Goal: Information Seeking & Learning: Learn about a topic

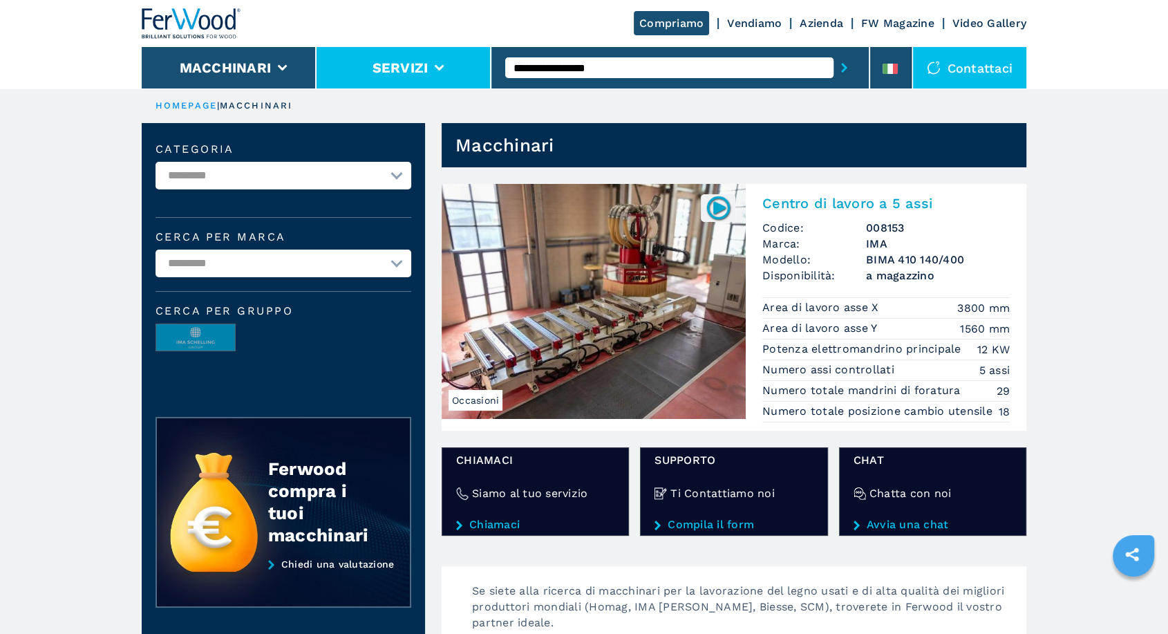
drag, startPoint x: 623, startPoint y: 66, endPoint x: 477, endPoint y: 66, distance: 145.1
click at [475, 68] on div "**********" at bounding box center [584, 44] width 884 height 88
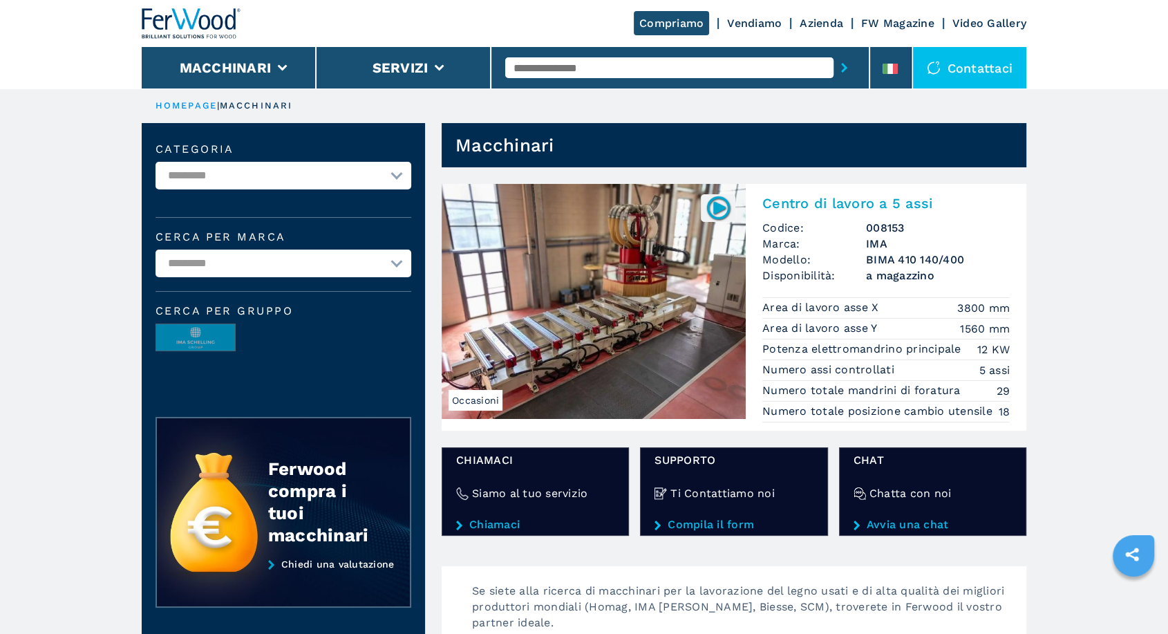
click at [614, 72] on input "text" at bounding box center [669, 67] width 328 height 21
click at [580, 97] on ul "HOMEPAGE | macchinari" at bounding box center [584, 105] width 884 height 35
click at [567, 73] on input "text" at bounding box center [669, 67] width 328 height 21
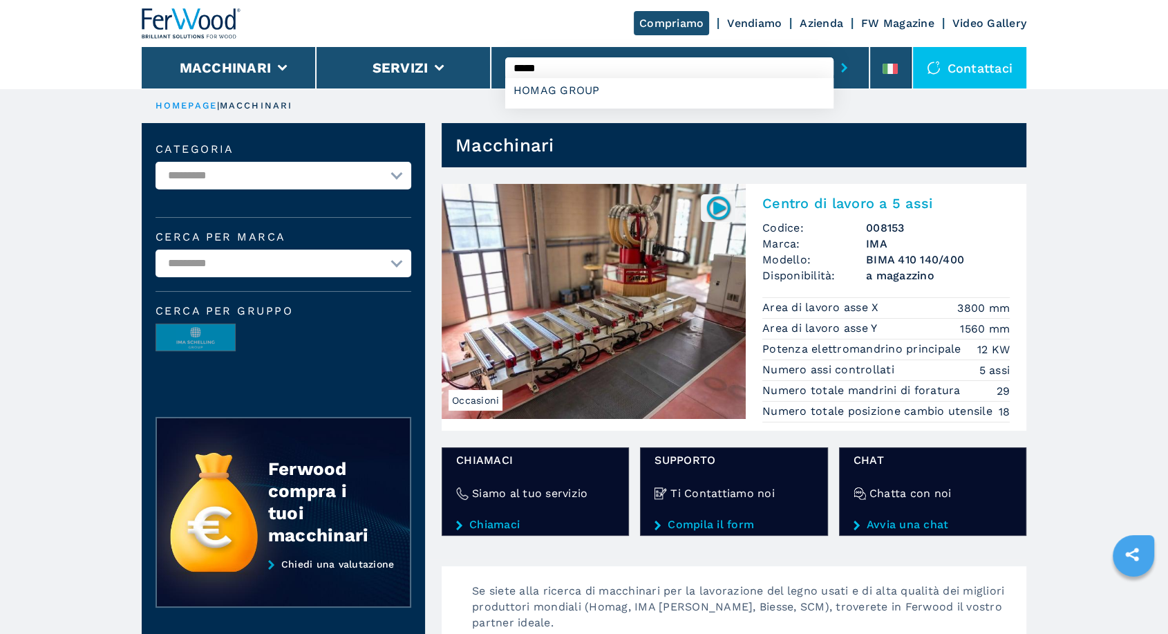
type input "*****"
click at [833, 52] on button "submit-button" at bounding box center [843, 68] width 21 height 32
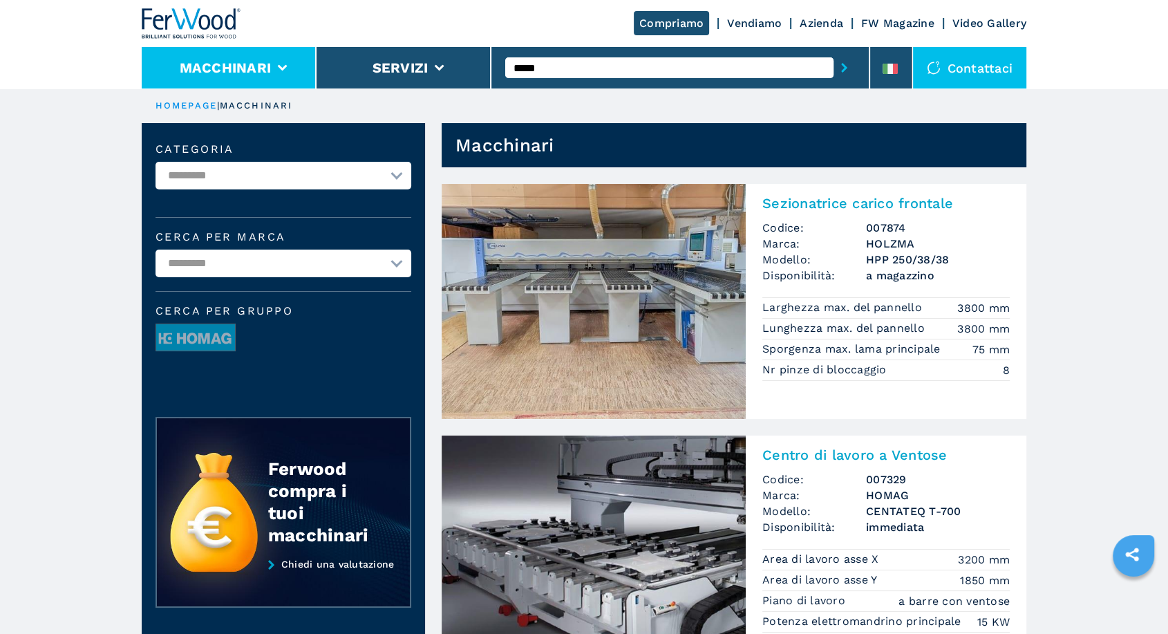
click at [266, 60] on button "Macchinari" at bounding box center [226, 67] width 92 height 17
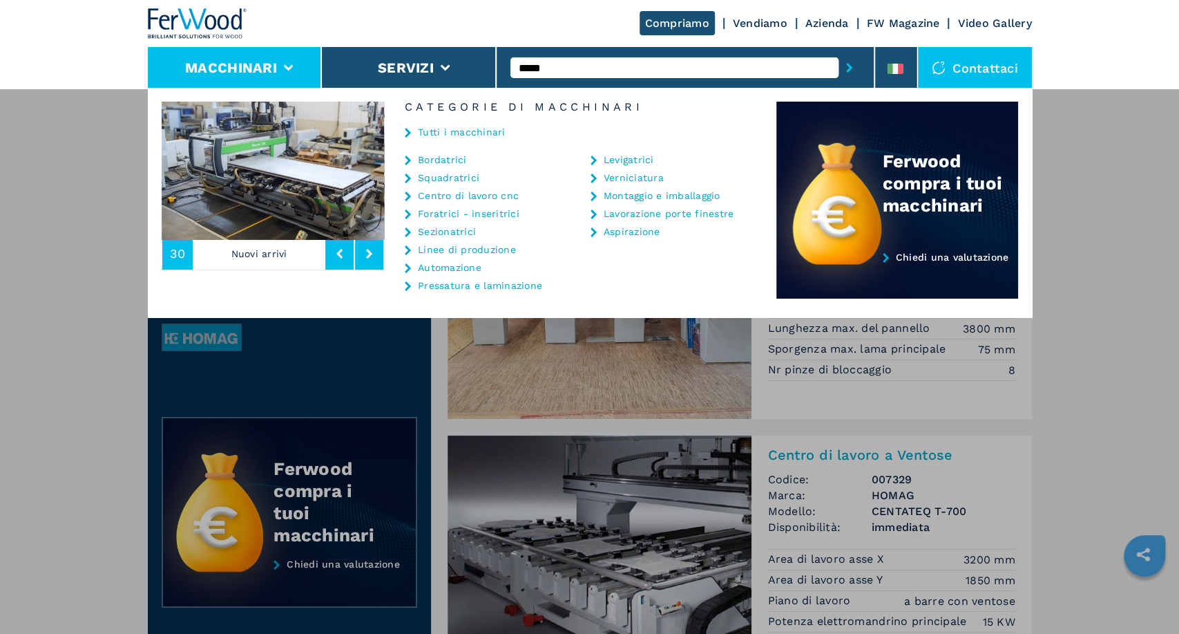
click at [457, 198] on link "Centro di lavoro cnc" at bounding box center [468, 196] width 101 height 10
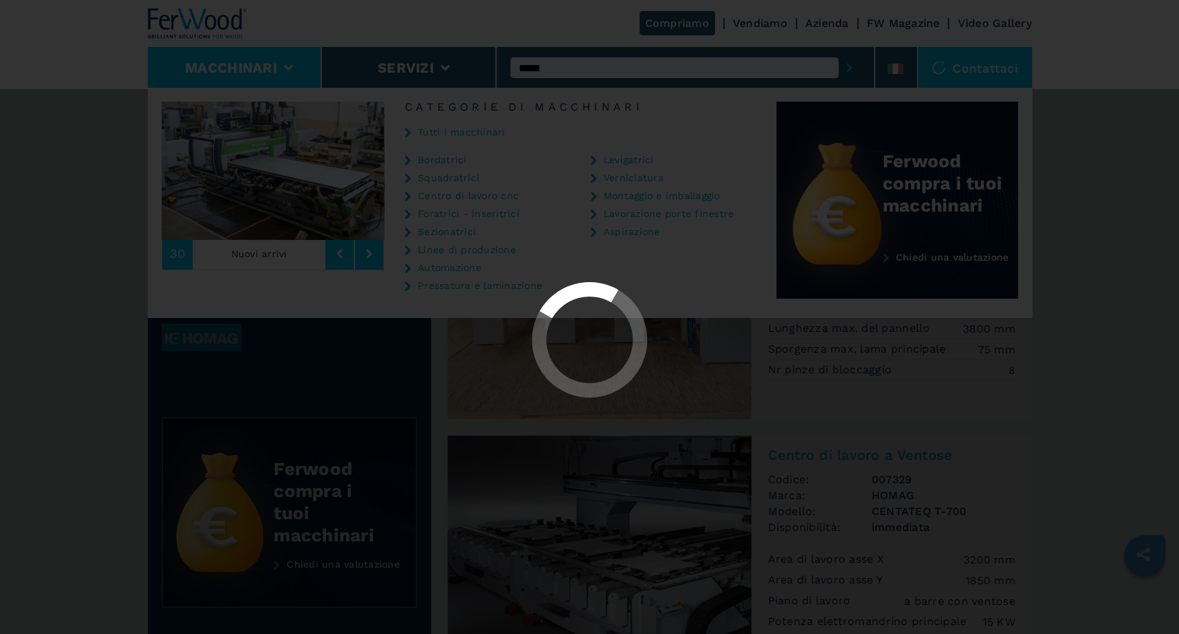
select select "**********"
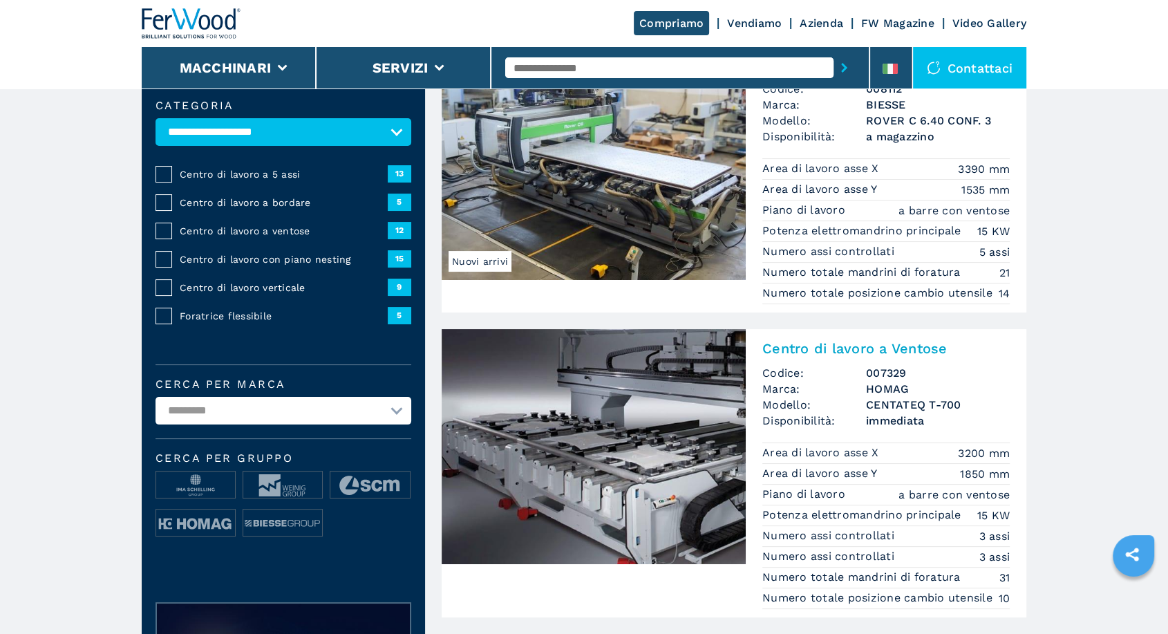
scroll to position [137, 0]
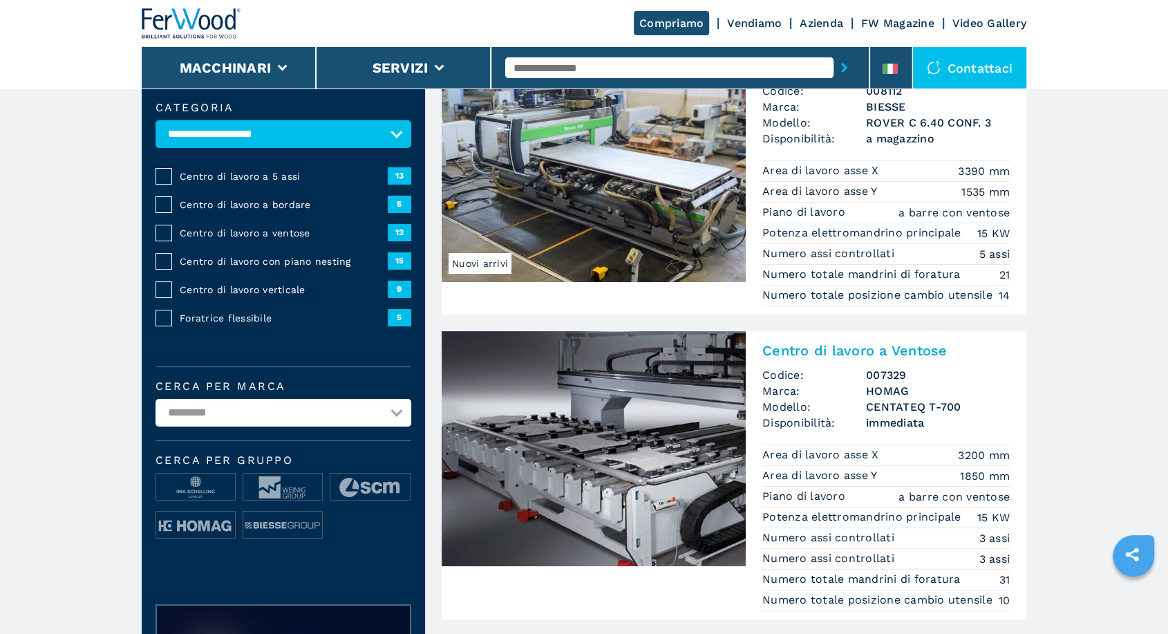
click at [282, 256] on span "Centro di lavoro con piano nesting" at bounding box center [284, 261] width 208 height 14
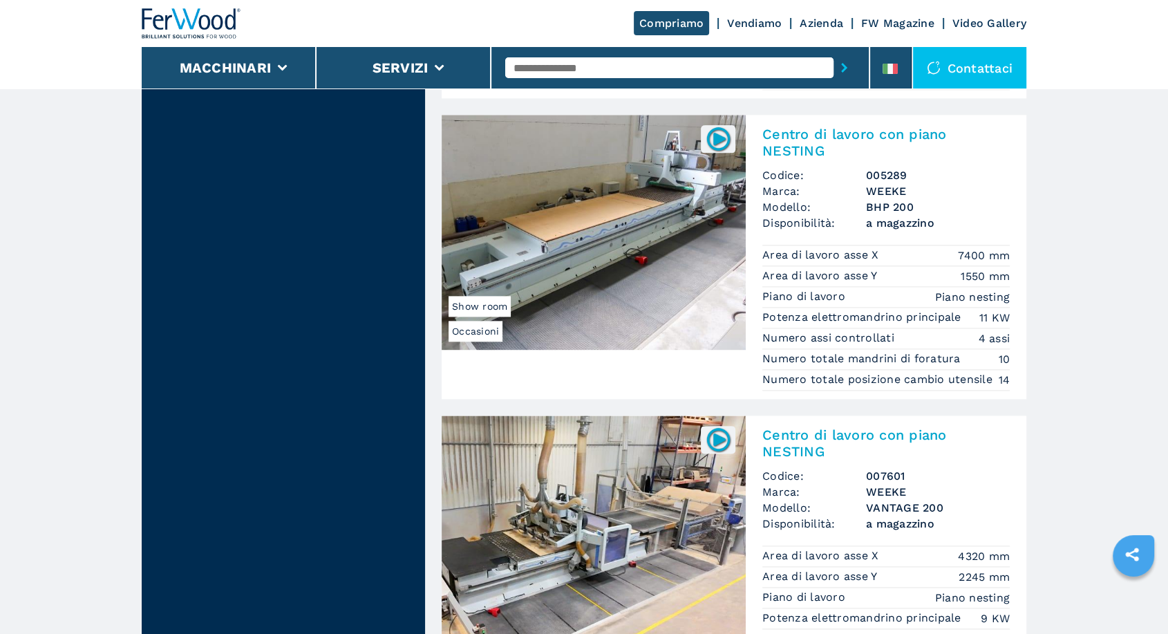
scroll to position [1632, 0]
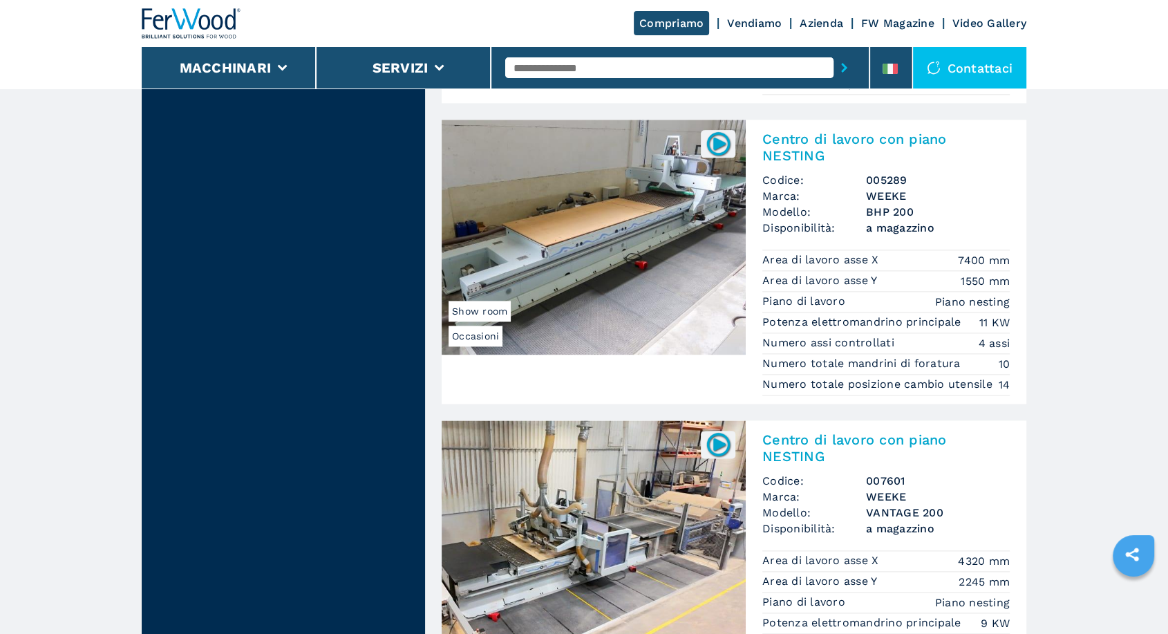
click at [643, 311] on img at bounding box center [594, 237] width 304 height 235
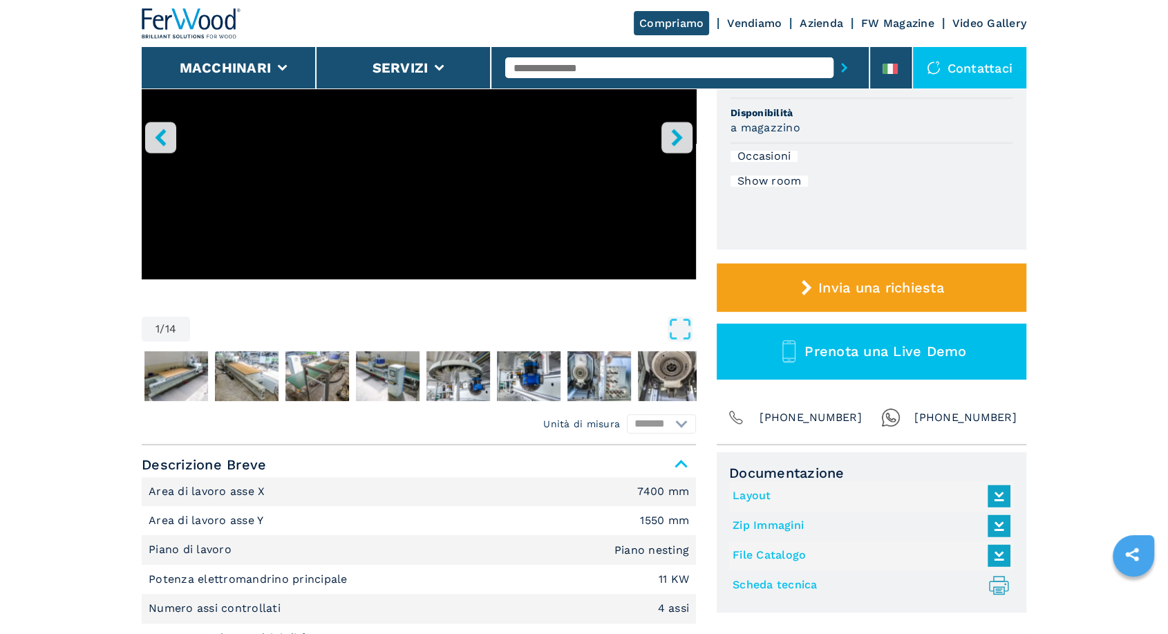
scroll to position [256, 0]
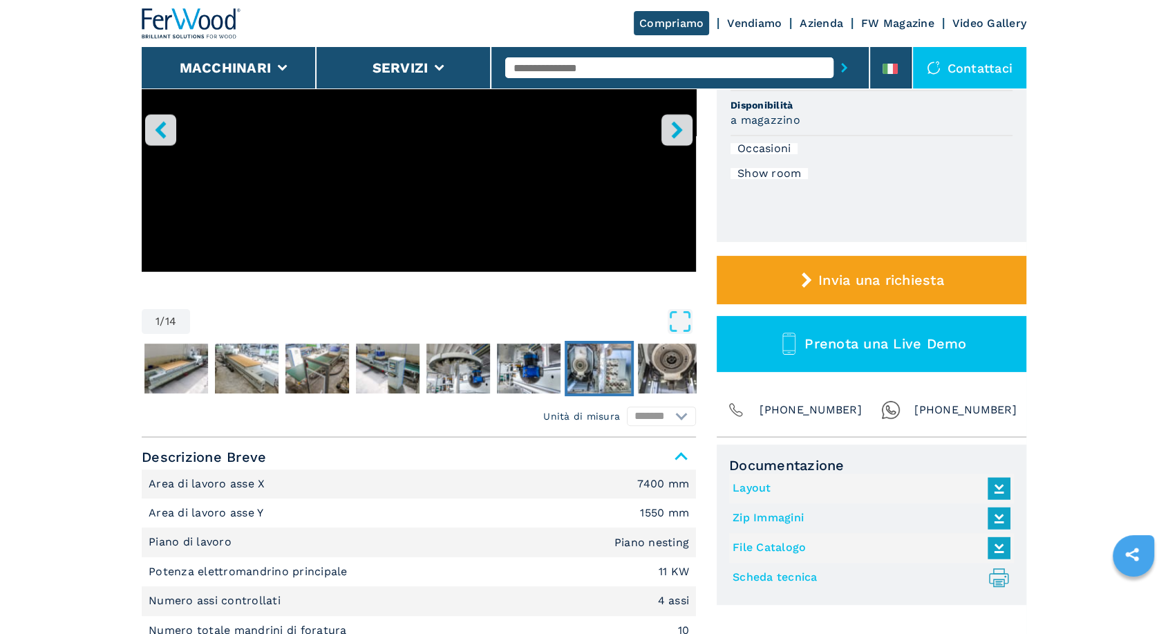
click at [595, 362] on img "Go to Slide 8" at bounding box center [599, 368] width 64 height 50
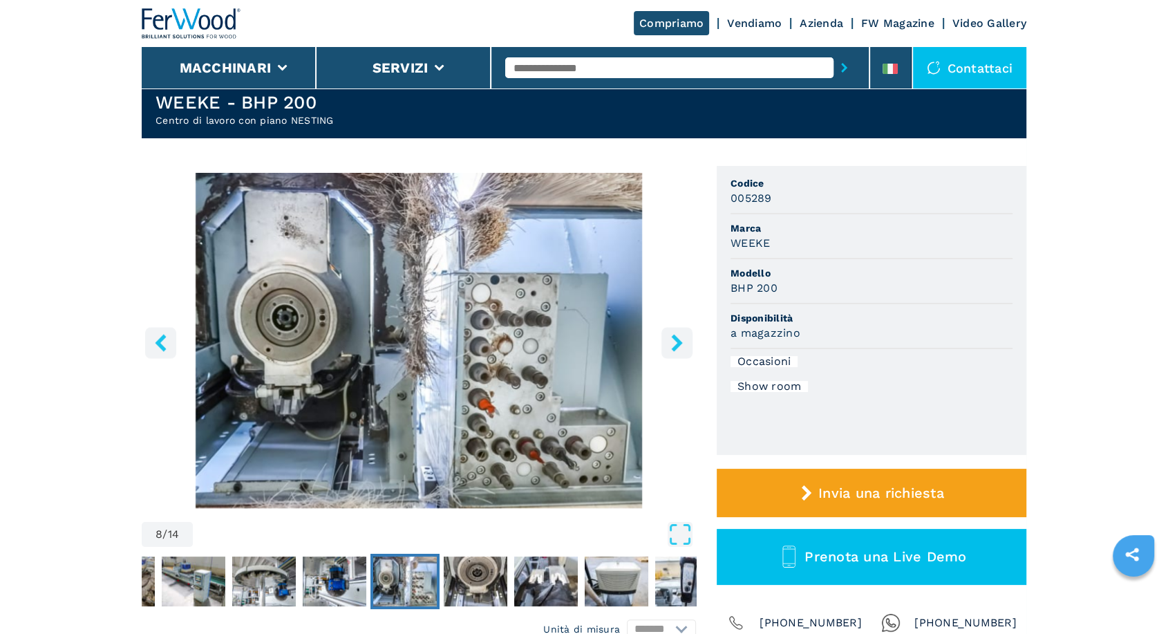
scroll to position [0, 0]
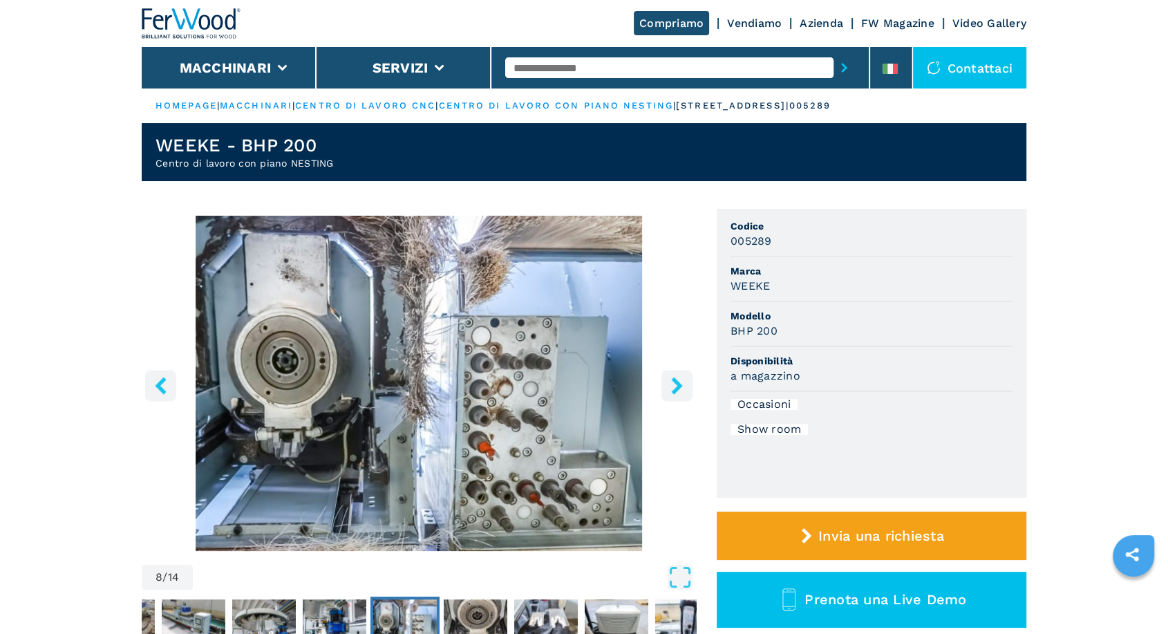
click at [679, 372] on button "right-button" at bounding box center [676, 385] width 31 height 31
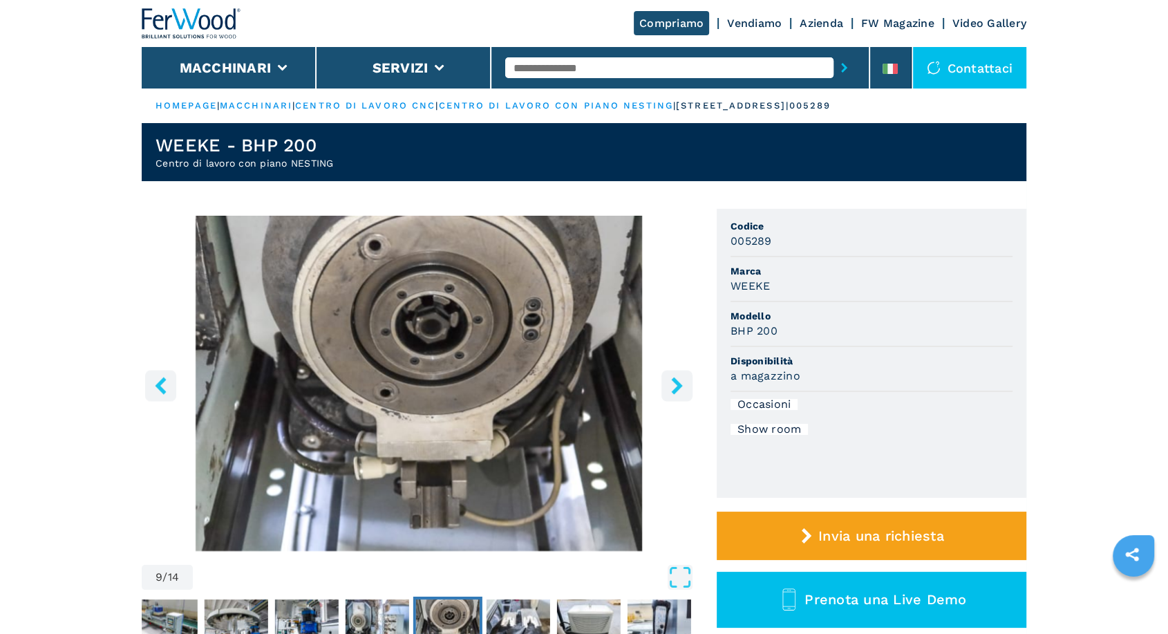
click at [679, 372] on button "right-button" at bounding box center [676, 385] width 31 height 31
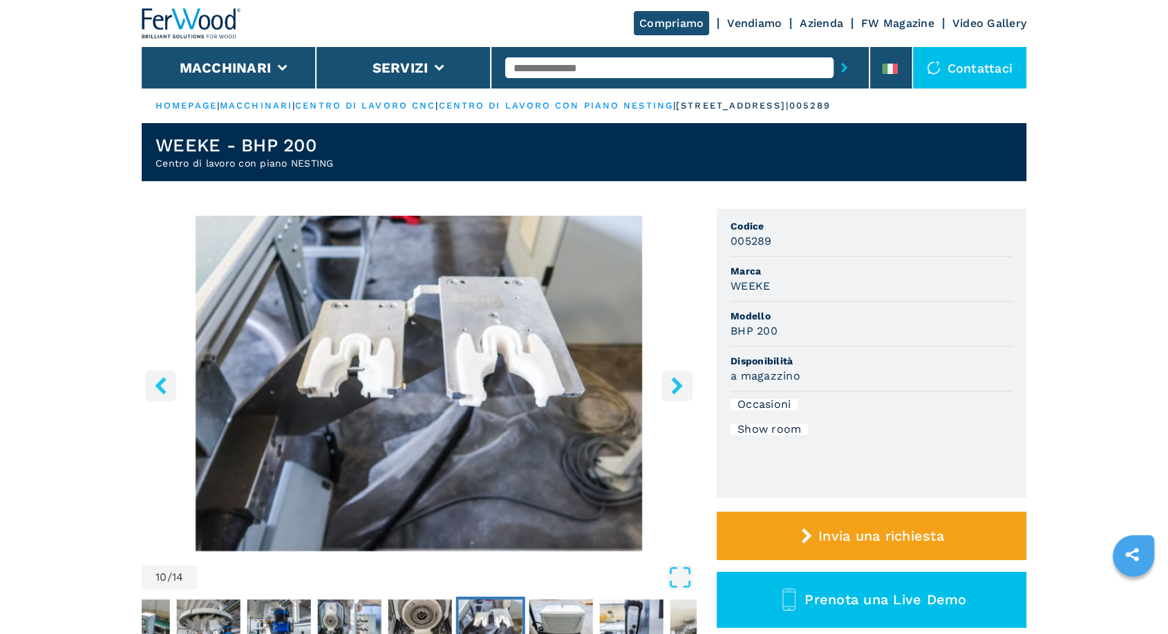
click at [170, 385] on button "left-button" at bounding box center [160, 385] width 31 height 31
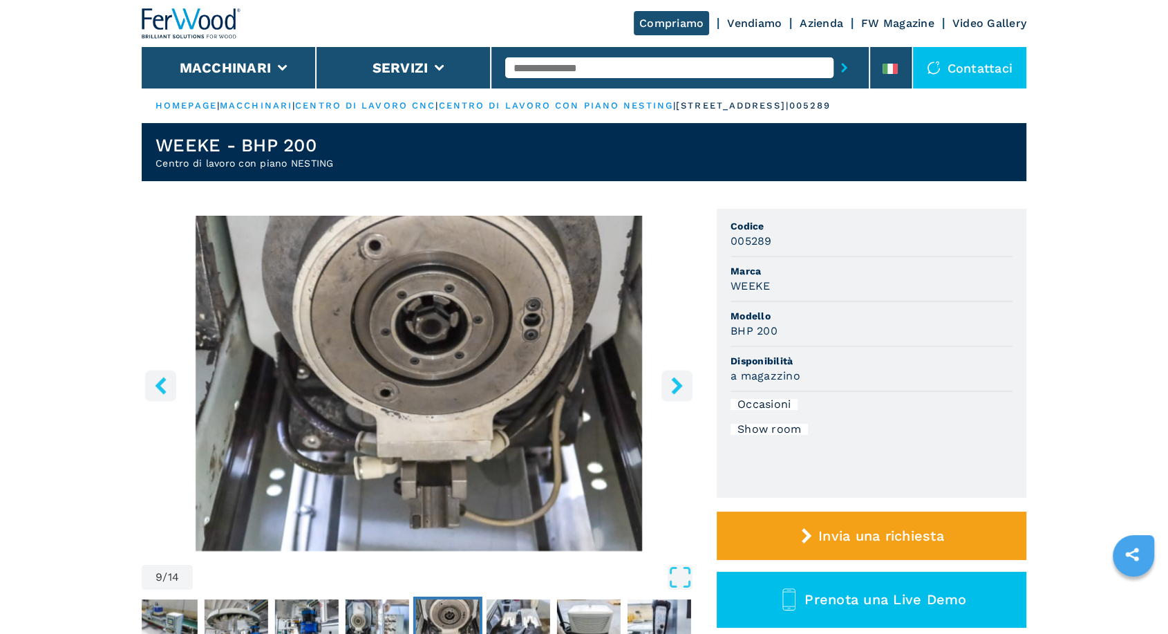
click at [167, 385] on icon "left-button" at bounding box center [160, 385] width 17 height 17
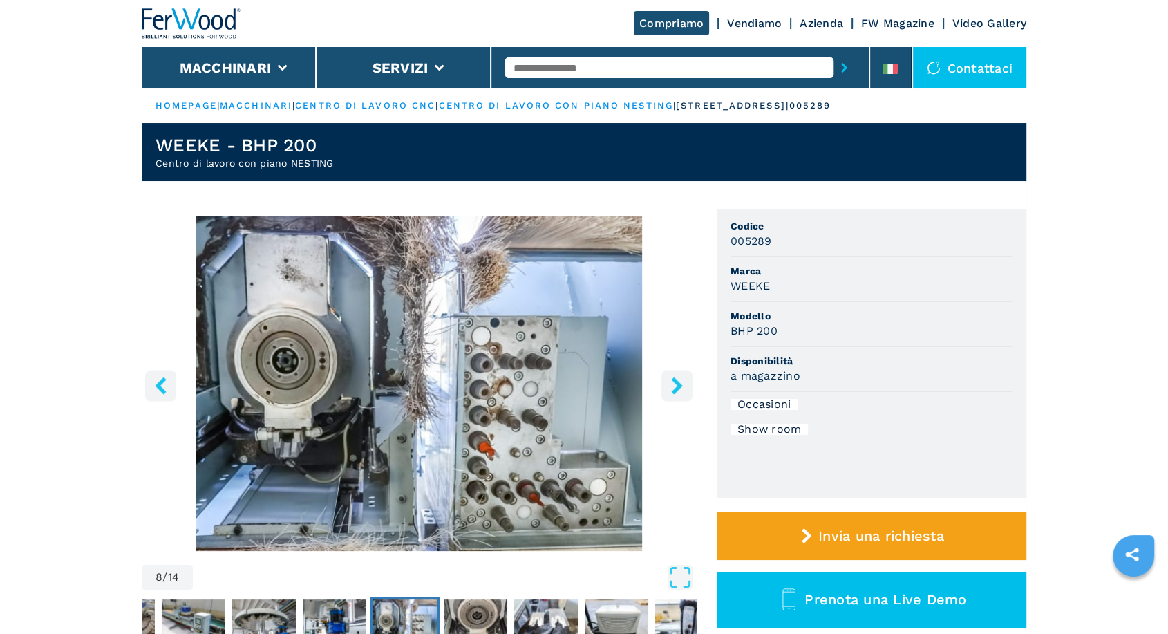
click at [168, 385] on icon "left-button" at bounding box center [160, 385] width 17 height 17
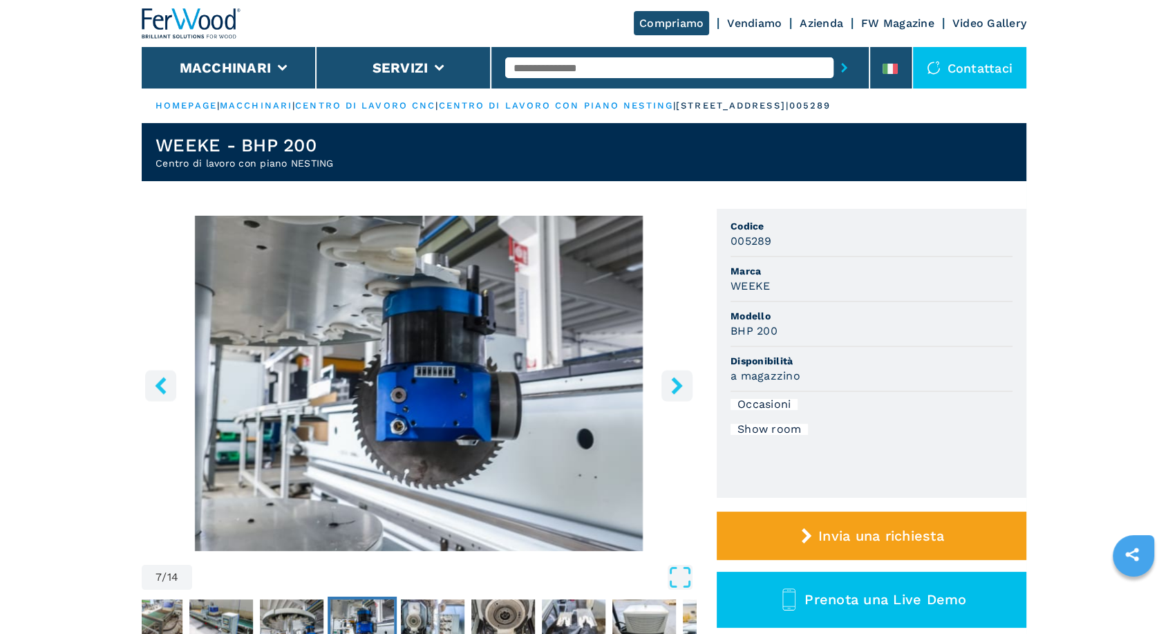
click at [169, 384] on button "left-button" at bounding box center [160, 385] width 31 height 31
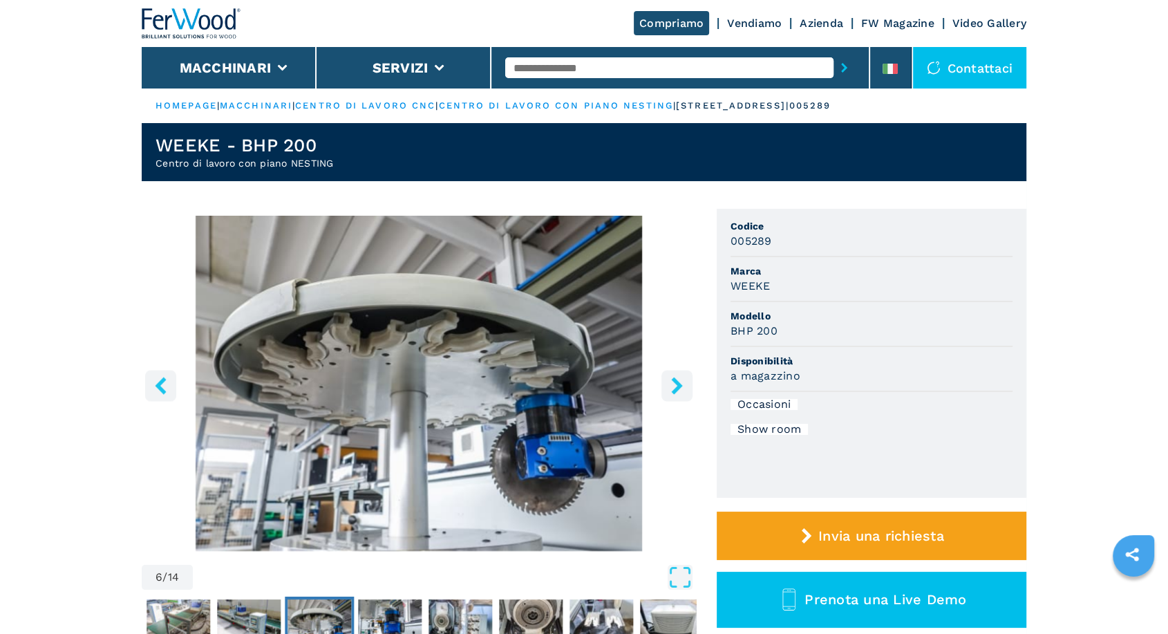
click at [158, 398] on button "left-button" at bounding box center [160, 385] width 31 height 31
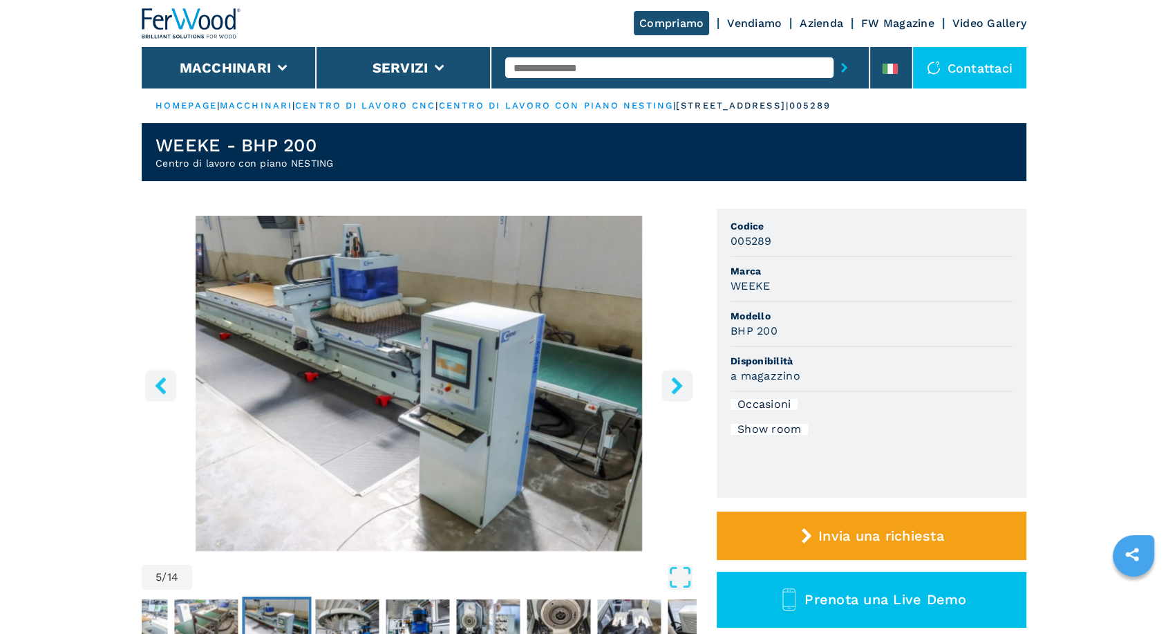
click at [168, 384] on icon "left-button" at bounding box center [160, 385] width 17 height 17
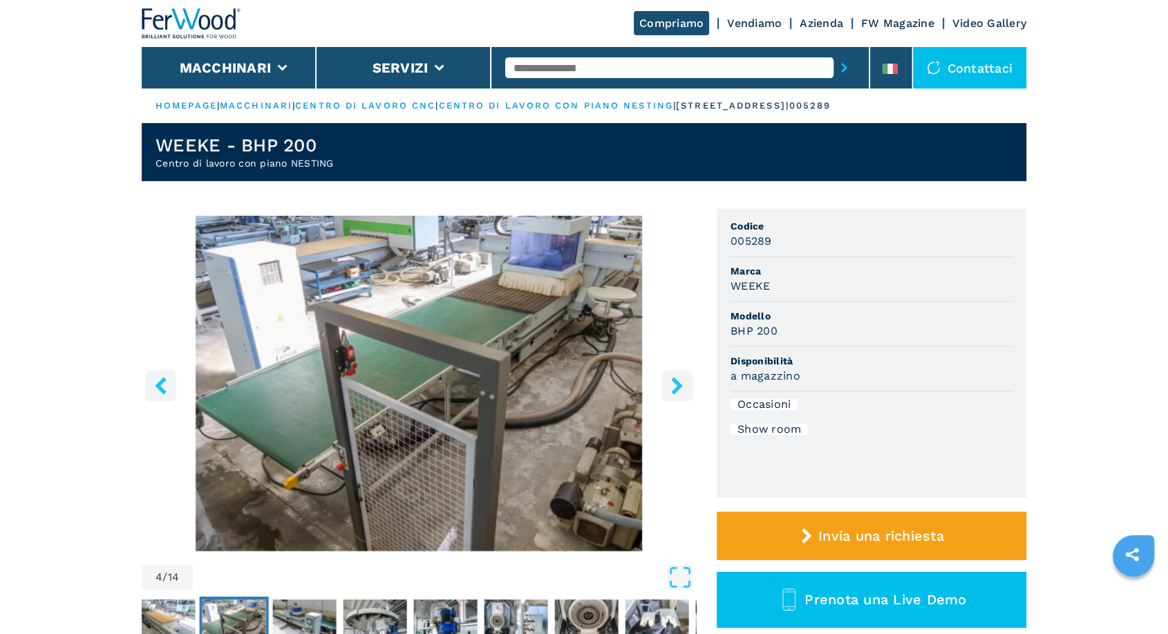
click at [167, 383] on icon "left-button" at bounding box center [160, 385] width 17 height 17
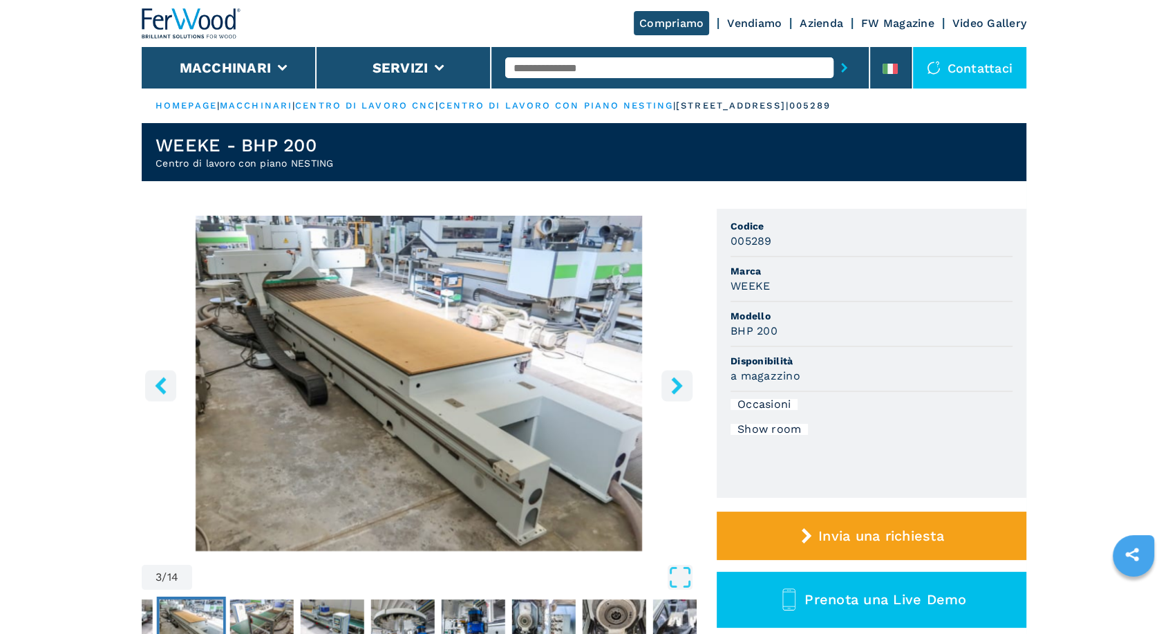
click at [153, 390] on icon "left-button" at bounding box center [160, 385] width 17 height 17
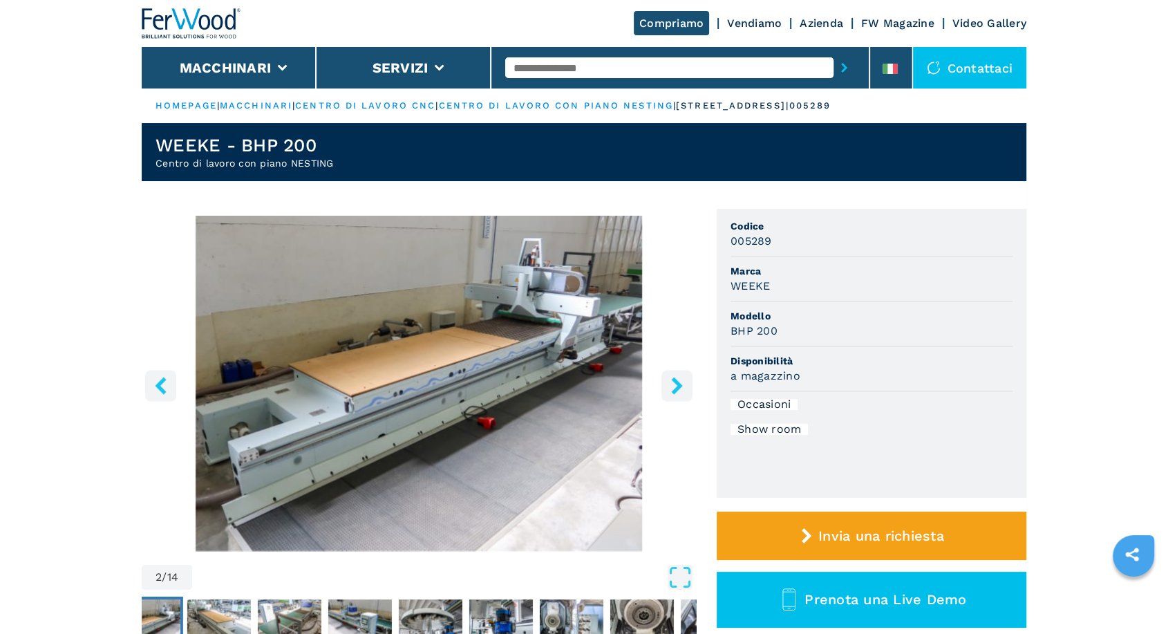
click at [167, 387] on icon "left-button" at bounding box center [160, 385] width 17 height 17
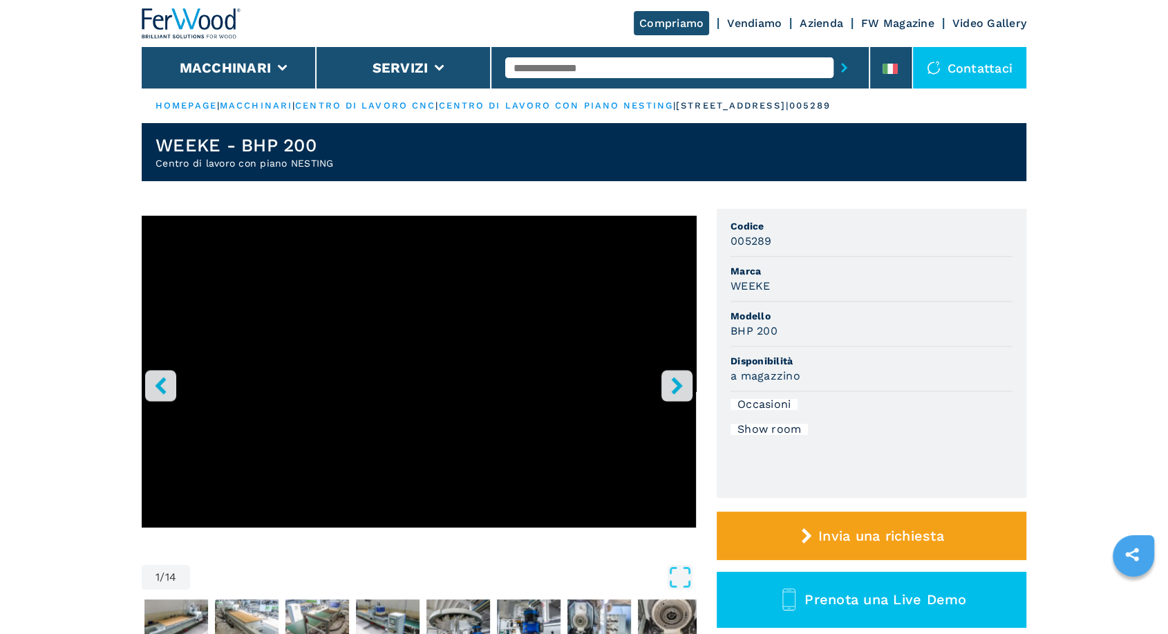
click at [671, 388] on icon "right-button" at bounding box center [676, 385] width 17 height 17
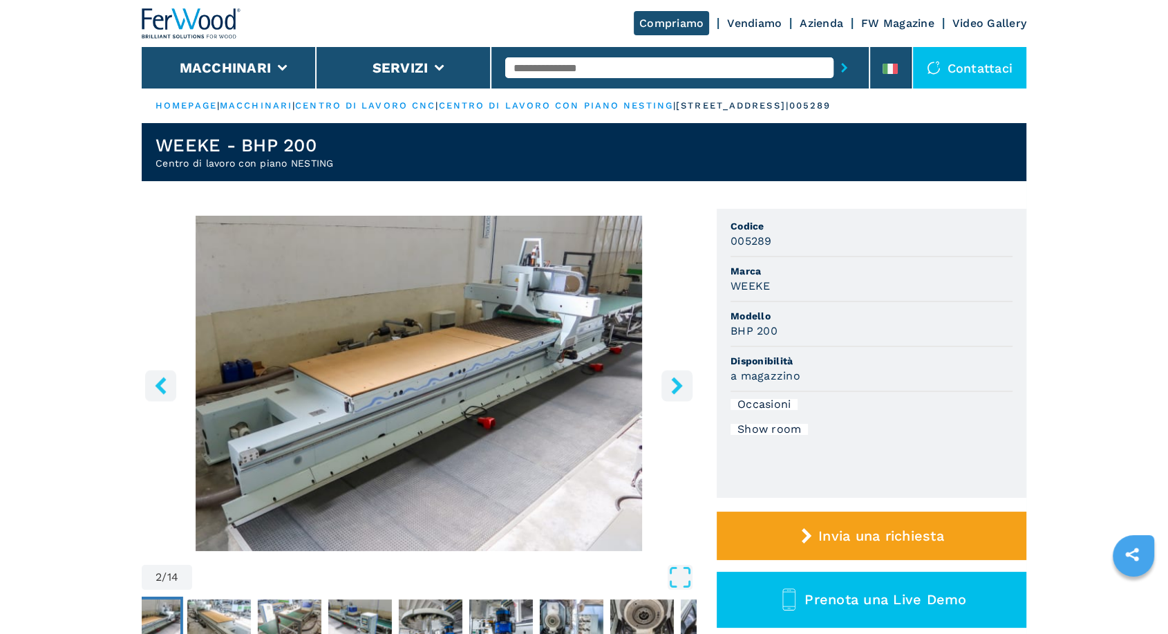
click at [673, 386] on icon "right-button" at bounding box center [676, 385] width 17 height 17
click at [673, 383] on icon "right-button" at bounding box center [676, 385] width 17 height 17
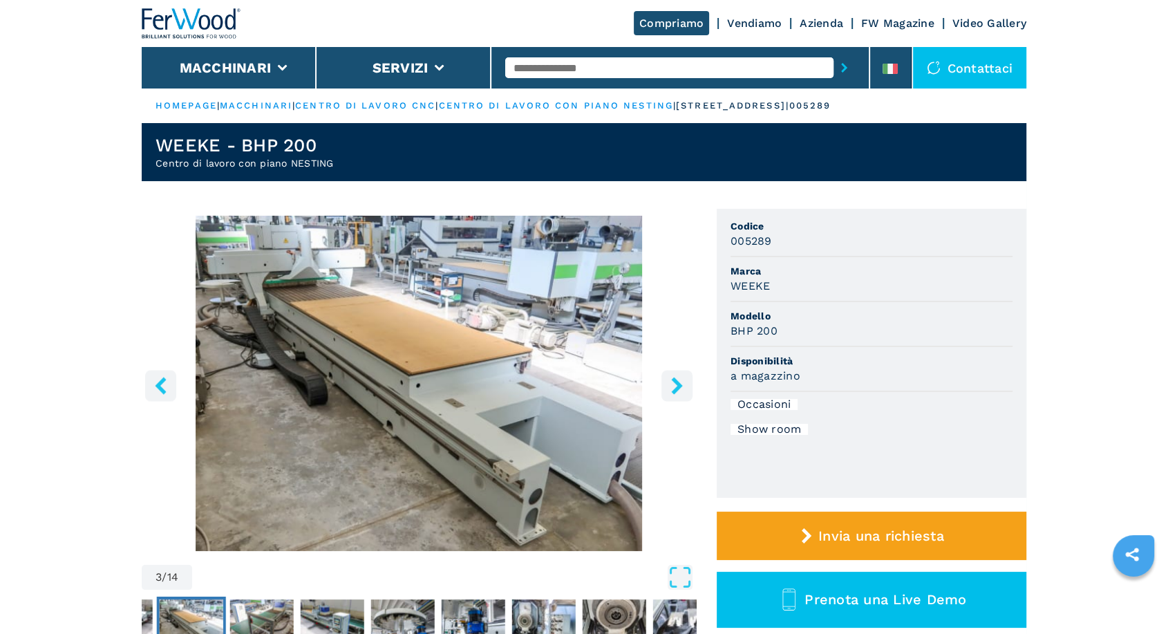
click at [674, 381] on icon "right-button" at bounding box center [676, 385] width 11 height 17
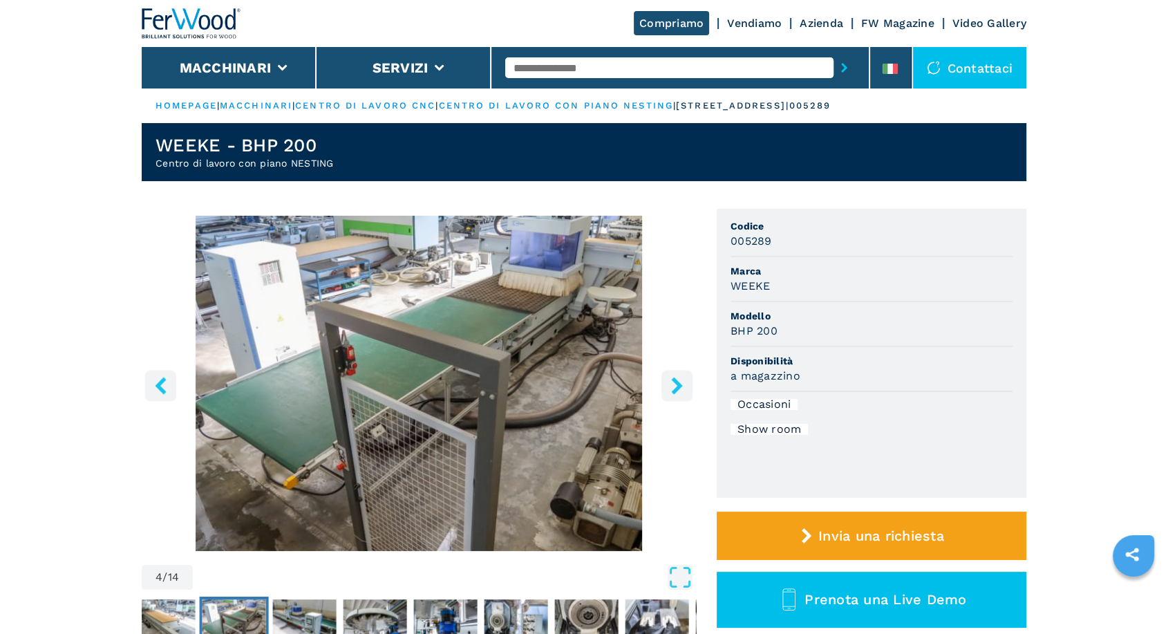
click at [674, 381] on icon "right-button" at bounding box center [676, 385] width 11 height 17
